Goal: Information Seeking & Learning: Learn about a topic

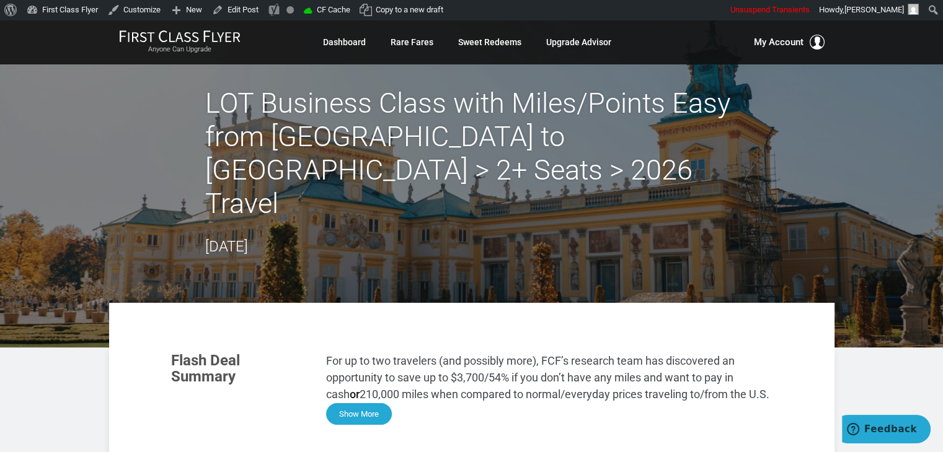
click at [357, 404] on button "Show More" at bounding box center [359, 415] width 66 height 22
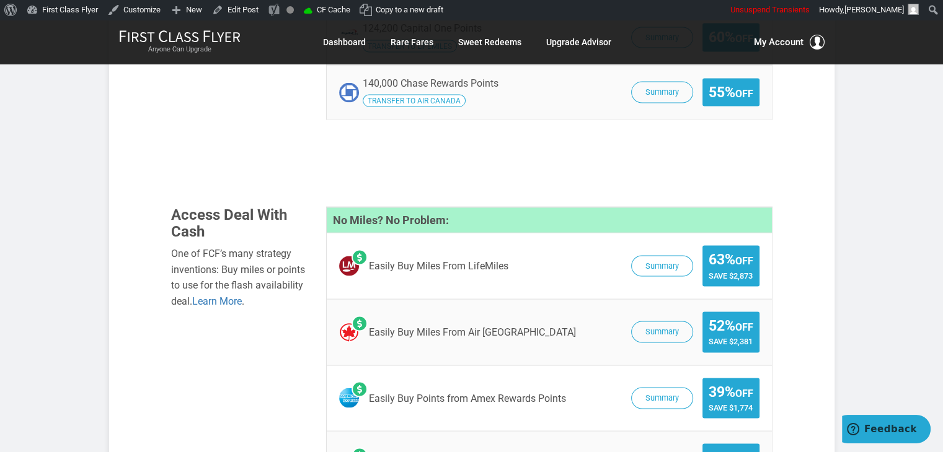
scroll to position [2336, 0]
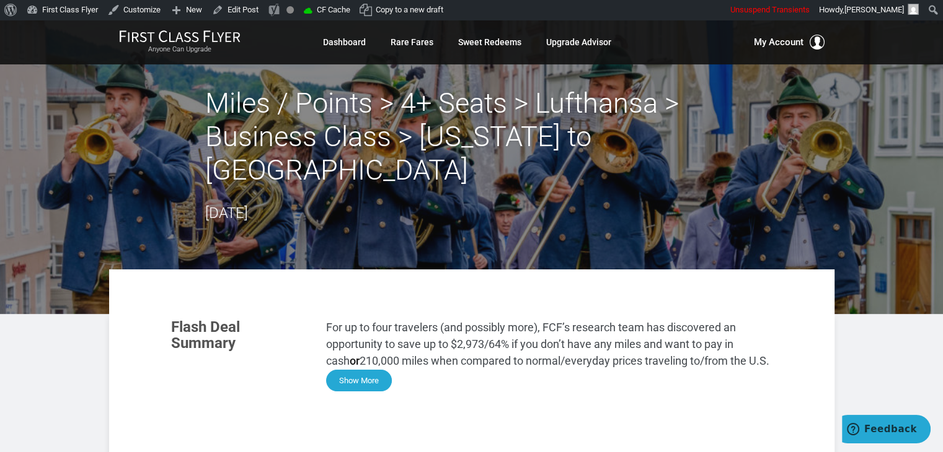
click at [355, 370] on button "Show More" at bounding box center [359, 381] width 66 height 22
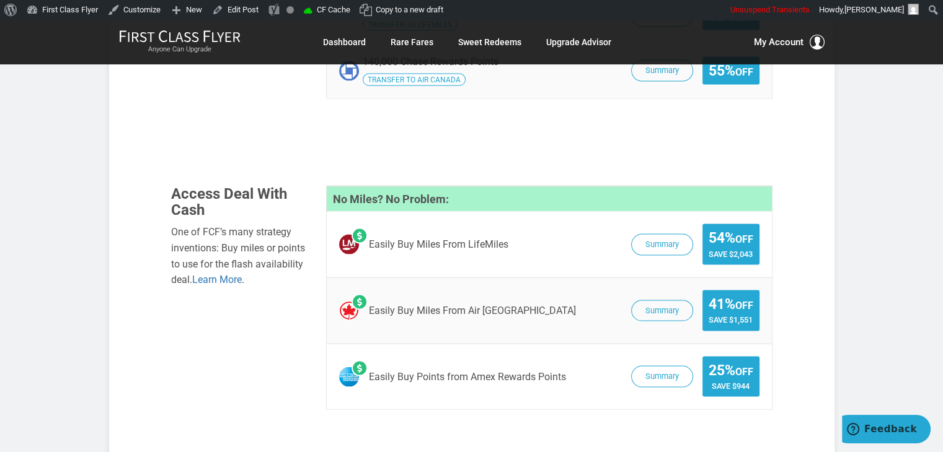
scroll to position [2399, 0]
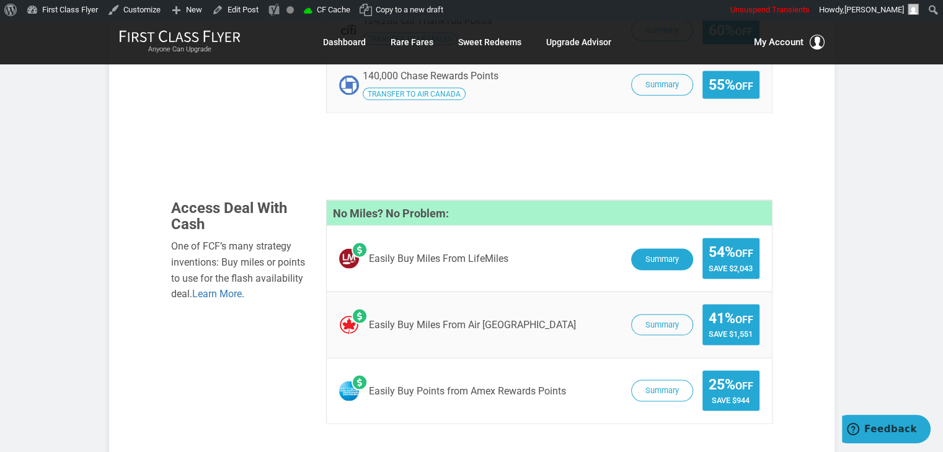
click at [675, 249] on button "Summary" at bounding box center [662, 260] width 62 height 22
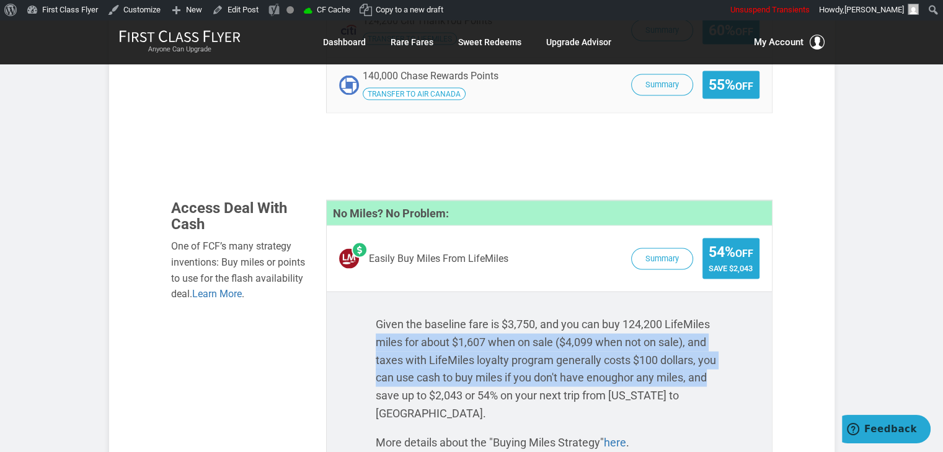
drag, startPoint x: 942, startPoint y: 266, endPoint x: 940, endPoint y: 319, distance: 52.7
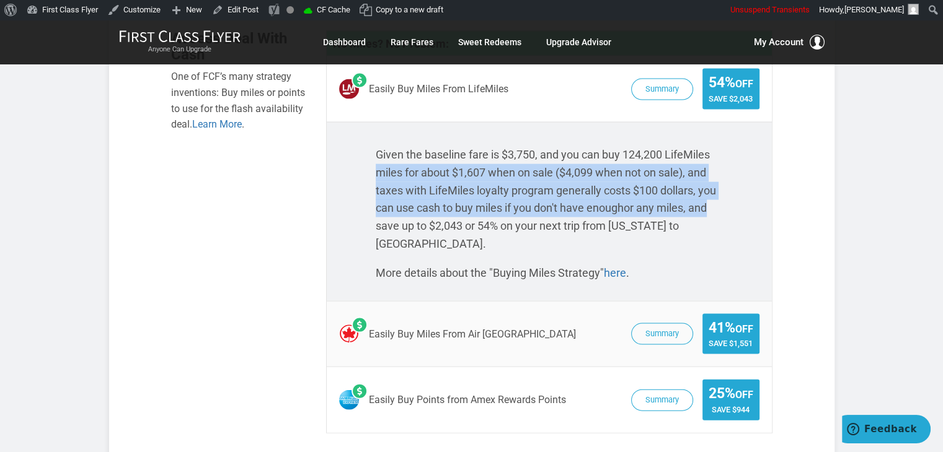
scroll to position [2549, 0]
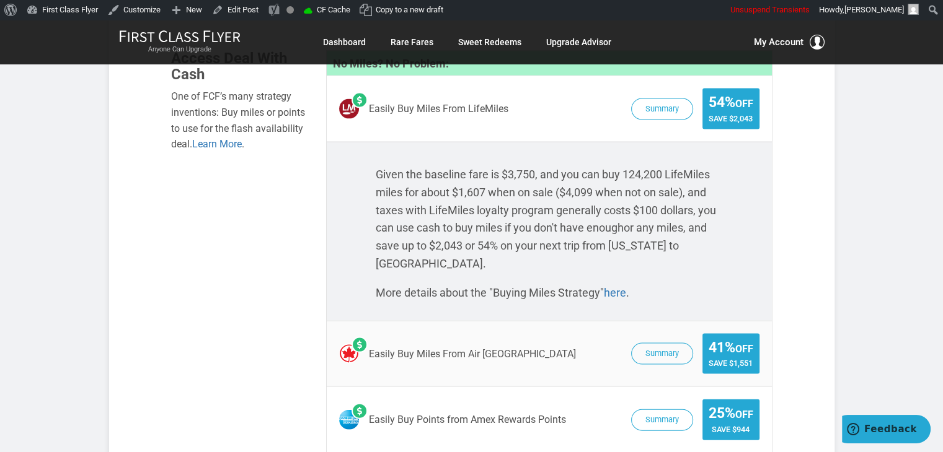
click at [760, 232] on div "Given the baseline fare is $3,750, and you can buy 124,200 LifeMiles miles for …" at bounding box center [549, 231] width 445 height 179
click at [648, 344] on button "Summary" at bounding box center [662, 355] width 62 height 22
